Goal: Transaction & Acquisition: Purchase product/service

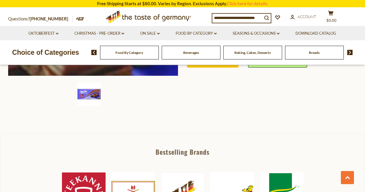
scroll to position [194, 0]
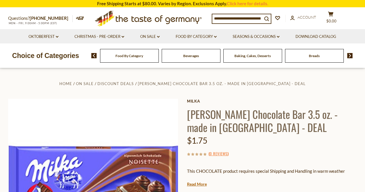
click at [167, 18] on icon ".st0{fill:#EDD300;} .st1{fill:#D33E21;}" at bounding box center [148, 18] width 109 height 21
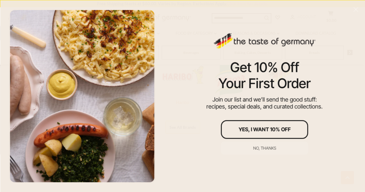
scroll to position [323, 0]
click at [264, 151] on button "No, thanks" at bounding box center [264, 147] width 87 height 13
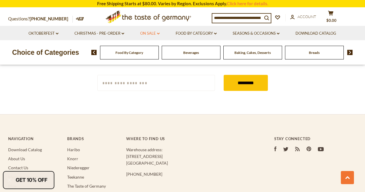
scroll to position [1038, 0]
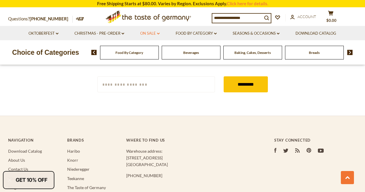
click at [149, 33] on link "On Sale dropdown_arrow" at bounding box center [149, 33] width 19 height 6
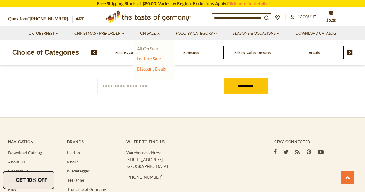
click at [148, 49] on link "All On Sale" at bounding box center [147, 48] width 21 height 5
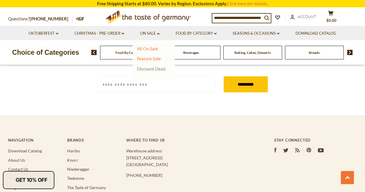
scroll to position [1029, 0]
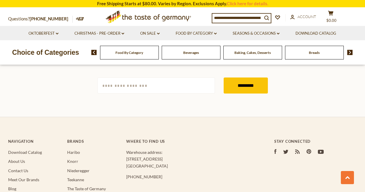
scroll to position [368, 0]
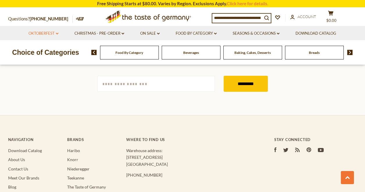
click at [48, 33] on link "Oktoberfest dropdown_arrow" at bounding box center [44, 33] width 30 height 6
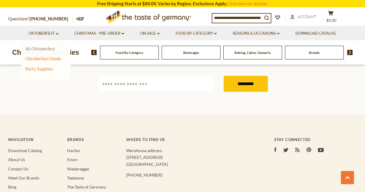
click at [49, 50] on link "All Oktoberfest" at bounding box center [40, 48] width 30 height 5
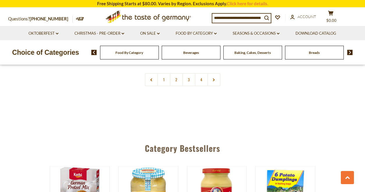
scroll to position [1456, 0]
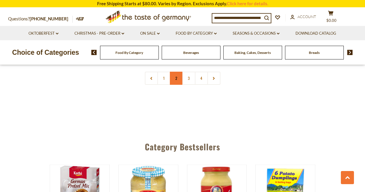
click at [176, 73] on link "2" at bounding box center [176, 78] width 13 height 13
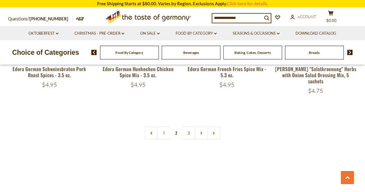
scroll to position [1413, 0]
click at [190, 126] on link "3" at bounding box center [188, 132] width 13 height 13
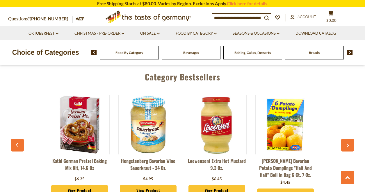
scroll to position [1508, 0]
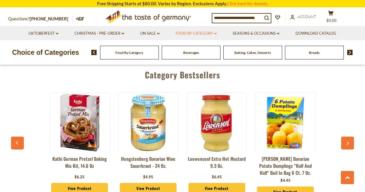
click at [217, 33] on icon "dropdown_arrow" at bounding box center [215, 34] width 3 height 2
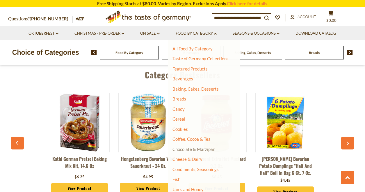
click at [189, 150] on link "Chocolate & Marzipan" at bounding box center [194, 148] width 43 height 5
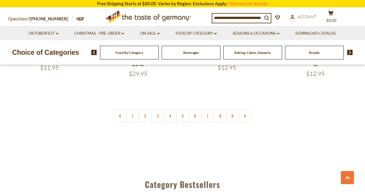
scroll to position [1415, 0]
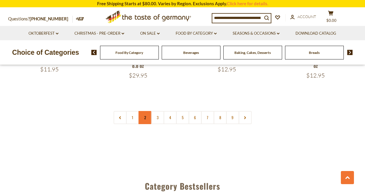
click at [143, 111] on link "2" at bounding box center [144, 117] width 13 height 13
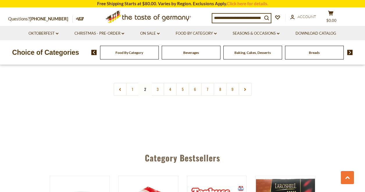
scroll to position [1456, 0]
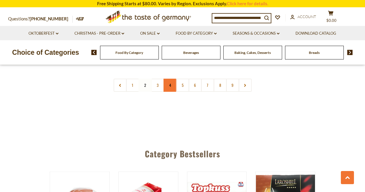
click at [170, 79] on link "4" at bounding box center [170, 85] width 13 height 13
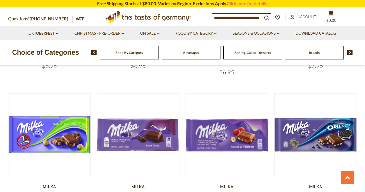
scroll to position [699, 0]
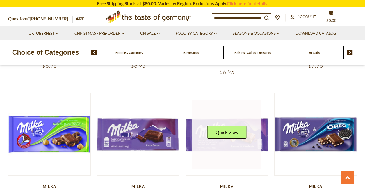
click at [228, 127] on div "Quick View" at bounding box center [226, 133] width 39 height 17
click at [228, 125] on button "Quick View" at bounding box center [226, 131] width 39 height 13
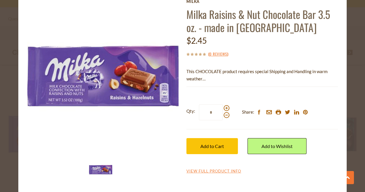
scroll to position [30, 0]
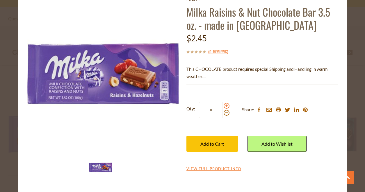
click at [228, 105] on span at bounding box center [227, 106] width 6 height 6
click at [223, 105] on input "*" at bounding box center [211, 110] width 24 height 16
click at [228, 105] on span at bounding box center [227, 106] width 6 height 6
click at [223, 105] on input "*" at bounding box center [211, 110] width 24 height 16
click at [228, 105] on span at bounding box center [227, 106] width 6 height 6
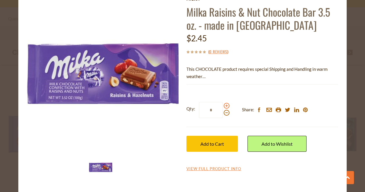
click at [223, 105] on input "*" at bounding box center [211, 110] width 24 height 16
click at [227, 106] on span at bounding box center [227, 106] width 6 height 6
click at [223, 106] on input "*" at bounding box center [211, 110] width 24 height 16
type input "*"
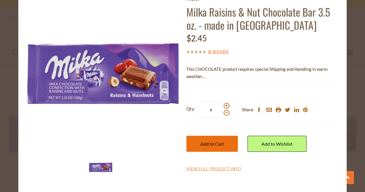
click at [219, 144] on span "Add to Cart" at bounding box center [212, 144] width 24 height 6
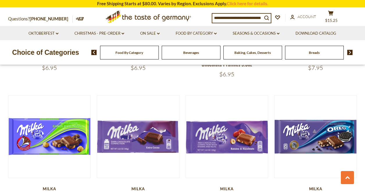
scroll to position [701, 0]
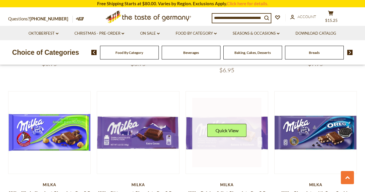
click at [250, 118] on link at bounding box center [226, 132] width 69 height 69
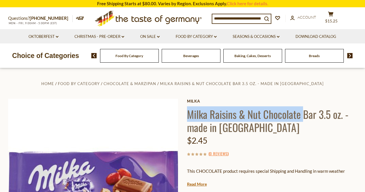
drag, startPoint x: 189, startPoint y: 112, endPoint x: 303, endPoint y: 113, distance: 113.8
click at [303, 113] on h1 "Milka Raisins & Nut Chocolate Bar 3.5 oz. - made in [GEOGRAPHIC_DATA]" at bounding box center [272, 120] width 170 height 26
copy h1 "Milka Raisins & Nut Chocolate"
click at [135, 18] on icon at bounding box center [148, 17] width 107 height 14
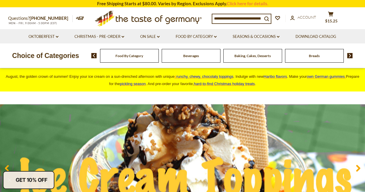
click at [221, 18] on input at bounding box center [237, 18] width 50 height 8
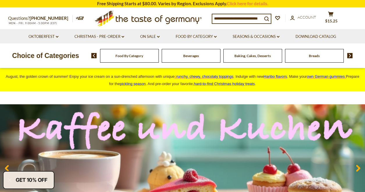
paste input "**********"
type input "**********"
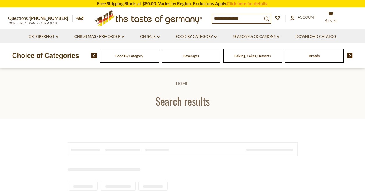
type input "**********"
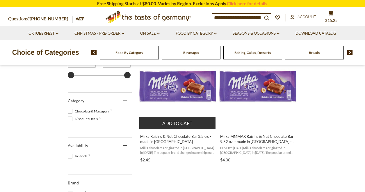
scroll to position [141, 0]
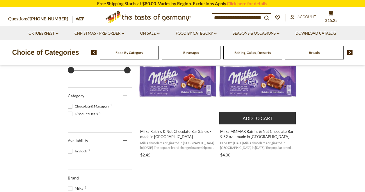
click at [247, 143] on span "BEST BY: [DATE] Milka chocolates originated in [GEOGRAPHIC_DATA] in [DATE]. The…" at bounding box center [257, 145] width 75 height 9
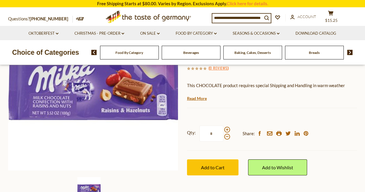
scroll to position [101, 0]
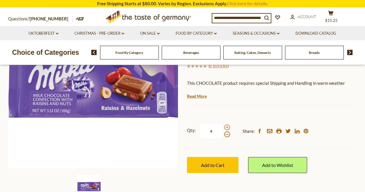
click at [225, 124] on span at bounding box center [227, 127] width 6 height 6
click at [223, 123] on input "*" at bounding box center [212, 131] width 24 height 16
click at [225, 124] on span at bounding box center [227, 127] width 6 height 6
click at [223, 123] on input "*" at bounding box center [212, 131] width 24 height 16
click at [227, 131] on span at bounding box center [227, 134] width 6 height 6
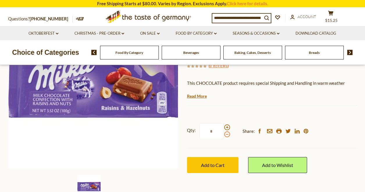
click at [223, 123] on input "*" at bounding box center [212, 131] width 24 height 16
click at [227, 131] on span at bounding box center [227, 134] width 6 height 6
click at [223, 123] on input "*" at bounding box center [212, 131] width 24 height 16
click at [226, 124] on span at bounding box center [227, 127] width 6 height 6
click at [223, 123] on input "*" at bounding box center [212, 131] width 24 height 16
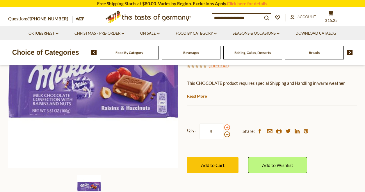
type input "*"
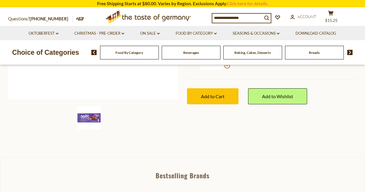
scroll to position [168, 0]
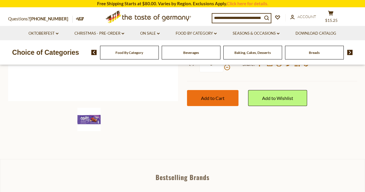
click at [224, 95] on span "Add to Cart" at bounding box center [213, 98] width 24 height 6
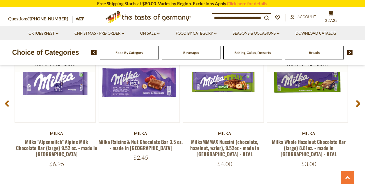
scroll to position [812, 0]
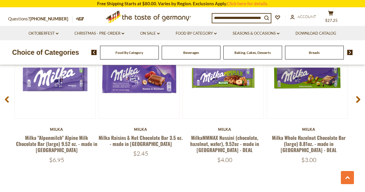
click at [358, 100] on use at bounding box center [358, 99] width 4 height 7
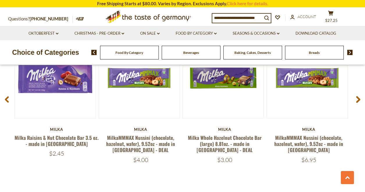
click at [358, 100] on use at bounding box center [358, 99] width 4 height 7
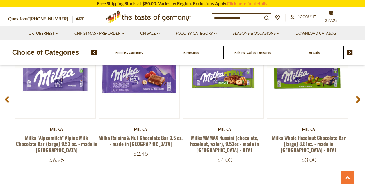
click at [358, 100] on use at bounding box center [358, 99] width 4 height 7
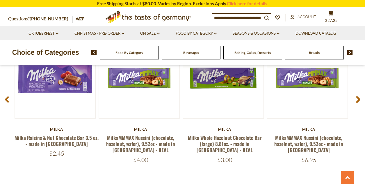
click at [358, 100] on use at bounding box center [358, 99] width 4 height 7
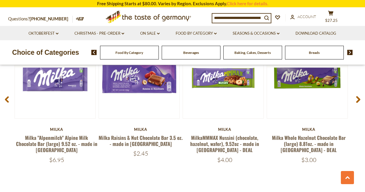
click at [358, 100] on use at bounding box center [358, 99] width 4 height 7
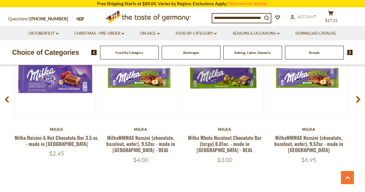
click at [358, 100] on use at bounding box center [358, 99] width 4 height 7
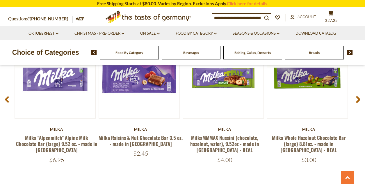
click at [358, 100] on use at bounding box center [358, 99] width 4 height 7
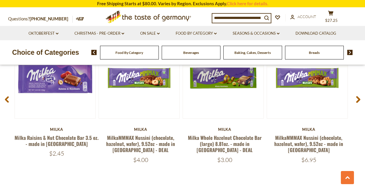
click at [358, 100] on use at bounding box center [358, 99] width 4 height 7
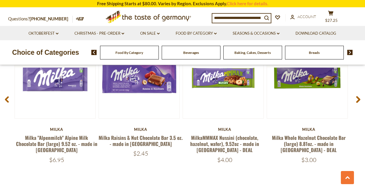
click at [358, 100] on use at bounding box center [358, 99] width 4 height 7
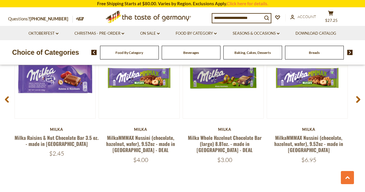
click at [358, 100] on use at bounding box center [358, 99] width 4 height 7
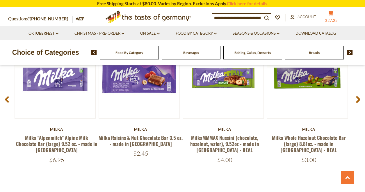
click at [333, 13] on icon at bounding box center [330, 13] width 5 height 5
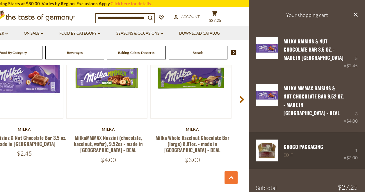
click at [290, 152] on link "Edit" at bounding box center [289, 154] width 10 height 5
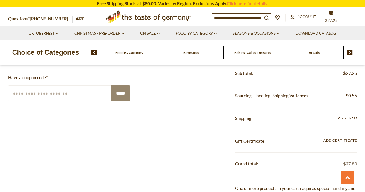
scroll to position [218, 0]
